Goal: Find specific page/section: Find specific page/section

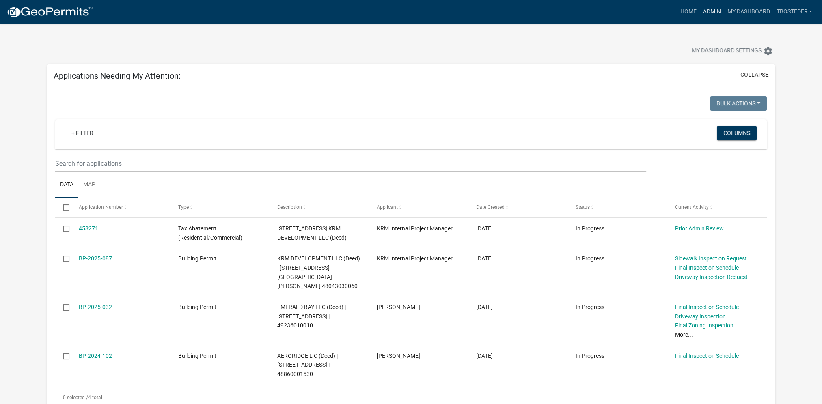
click at [708, 17] on link "Admin" at bounding box center [711, 11] width 24 height 15
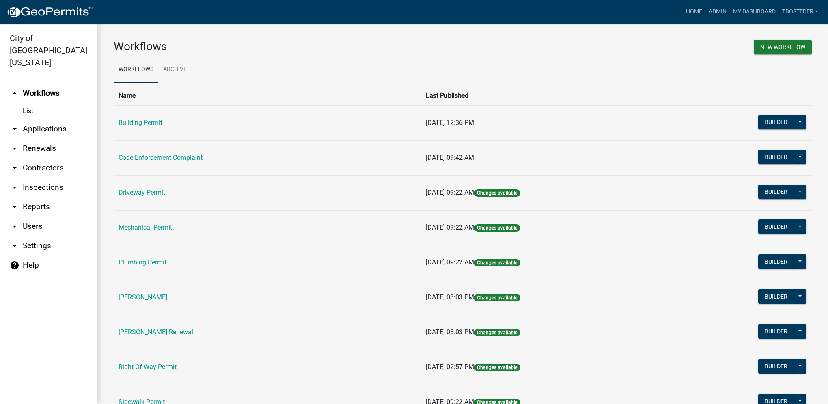
drag, startPoint x: 144, startPoint y: 135, endPoint x: 145, endPoint y: 127, distance: 7.7
click at [144, 135] on td "Building Permit" at bounding box center [267, 123] width 307 height 35
click at [145, 127] on link "Building Permit" at bounding box center [141, 123] width 44 height 8
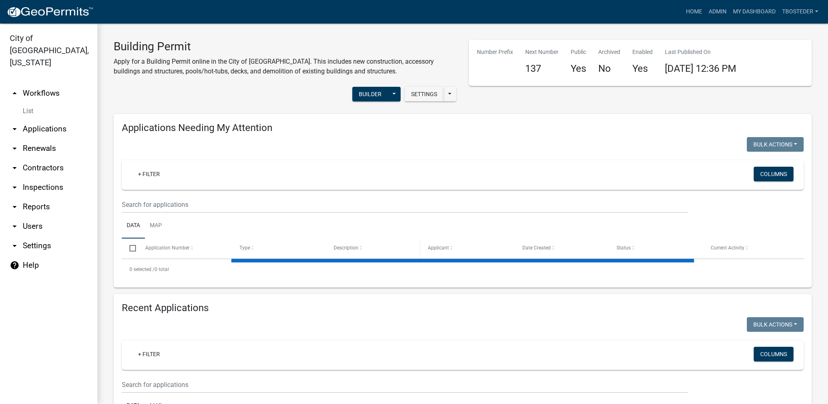
select select "1: 25"
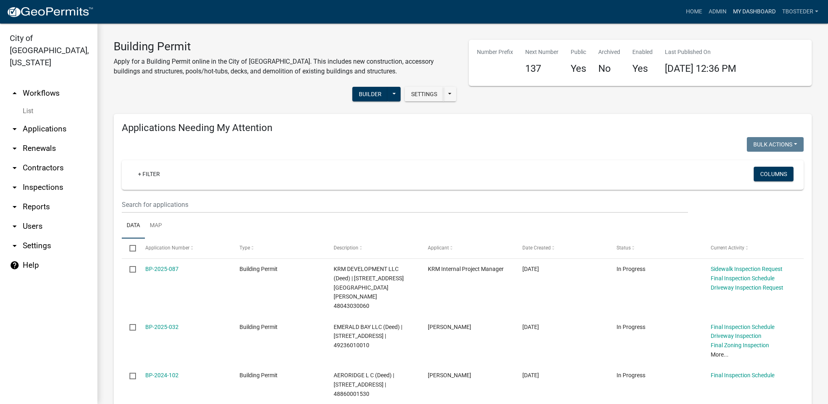
click at [737, 13] on link "My Dashboard" at bounding box center [754, 11] width 49 height 15
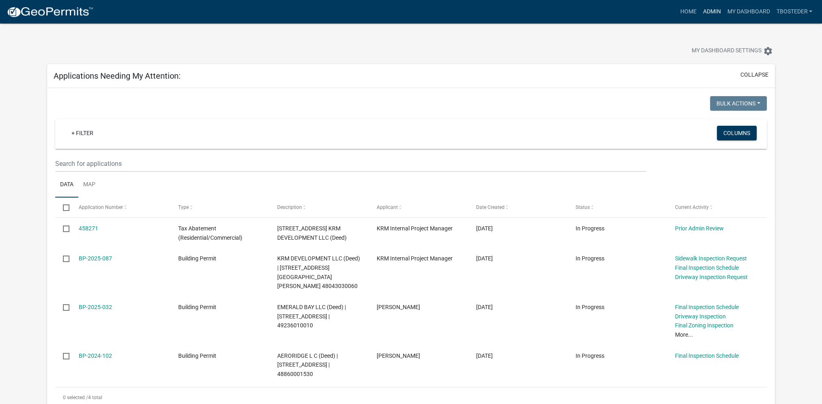
click at [707, 11] on link "Admin" at bounding box center [711, 11] width 24 height 15
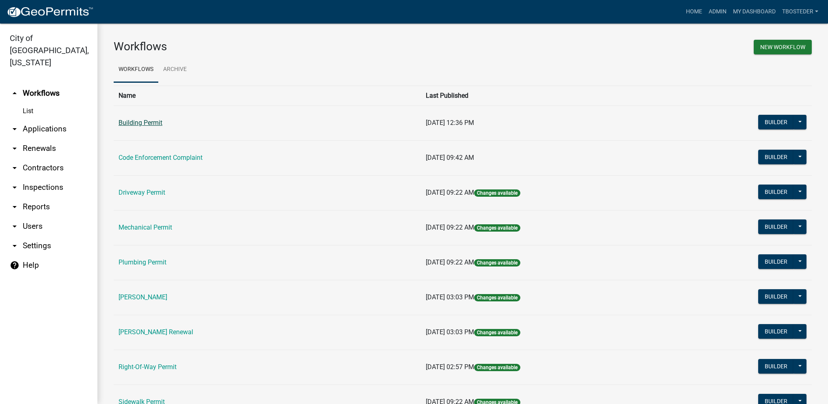
click at [129, 120] on link "Building Permit" at bounding box center [141, 123] width 44 height 8
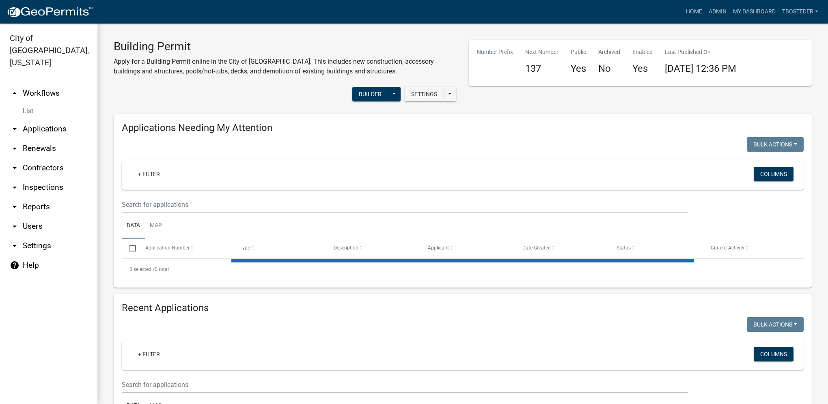
select select "1: 25"
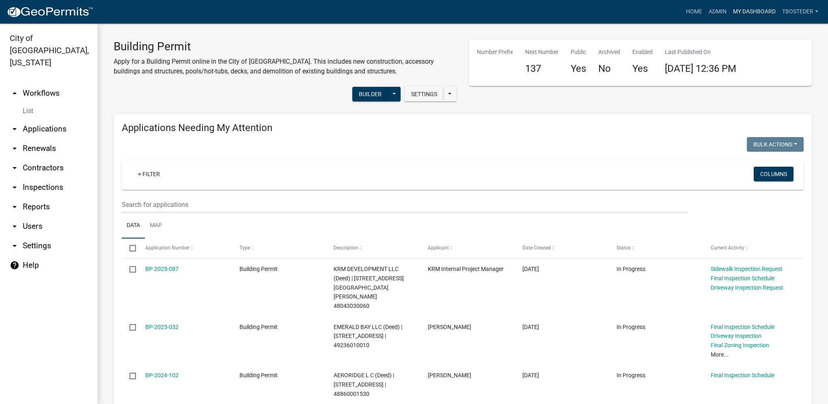
click at [757, 10] on link "My Dashboard" at bounding box center [754, 11] width 49 height 15
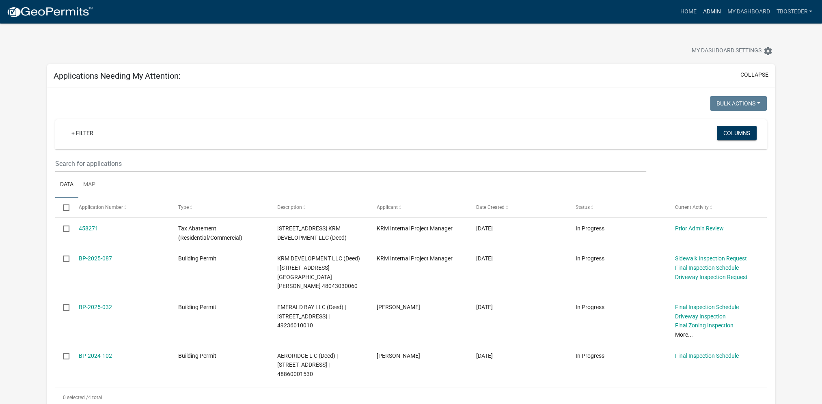
click at [707, 17] on link "Admin" at bounding box center [711, 11] width 24 height 15
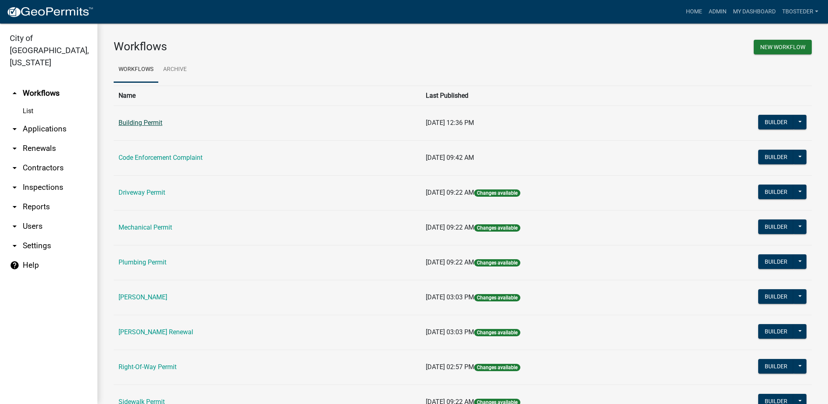
click at [160, 126] on link "Building Permit" at bounding box center [141, 123] width 44 height 8
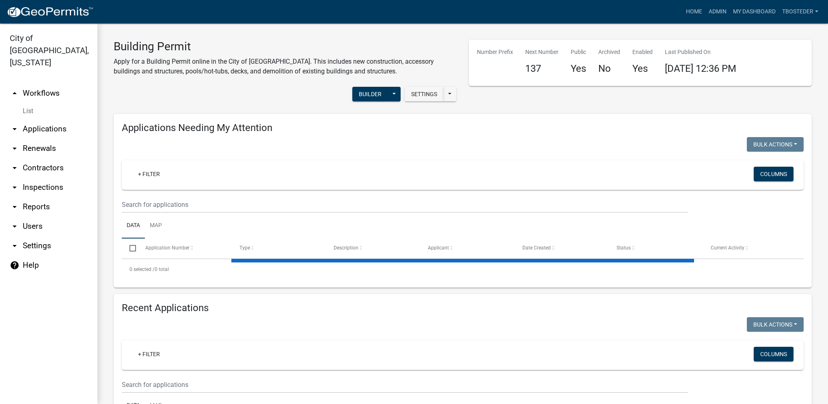
select select "1: 25"
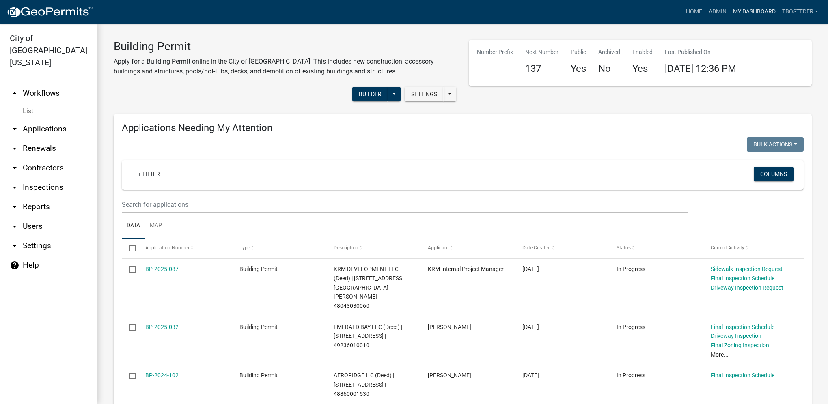
click at [765, 11] on link "My Dashboard" at bounding box center [754, 11] width 49 height 15
